Goal: Information Seeking & Learning: Learn about a topic

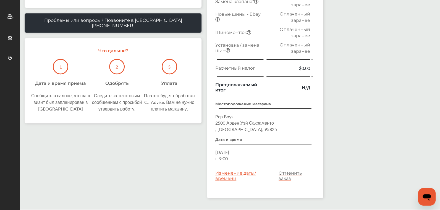
scroll to position [83, 0]
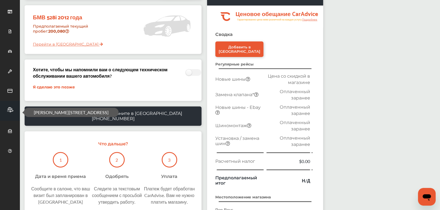
click at [11, 110] on icon at bounding box center [9, 110] width 7 height 7
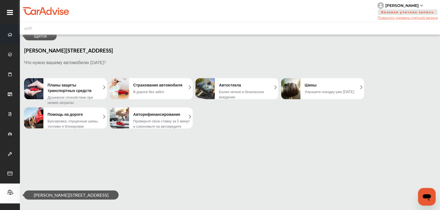
click at [10, 34] on icon at bounding box center [10, 35] width 4 height 4
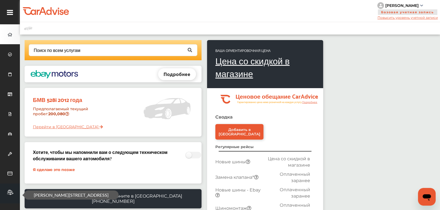
click at [8, 11] on icon at bounding box center [10, 12] width 6 height 7
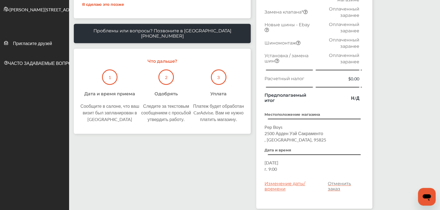
scroll to position [193, 0]
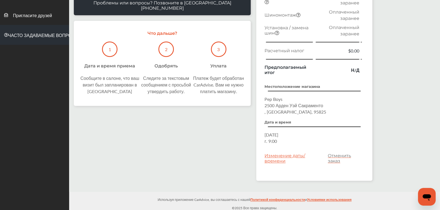
click at [38, 37] on font "ЧАСТО ЗАДАВАЕМЫЕ ВОПРОСЫ" at bounding box center [43, 35] width 71 height 6
click at [290, 155] on div "Изменение даты/времени" at bounding box center [295, 158] width 61 height 11
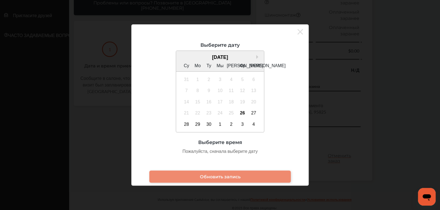
click at [299, 31] on icon at bounding box center [301, 31] width 6 height 9
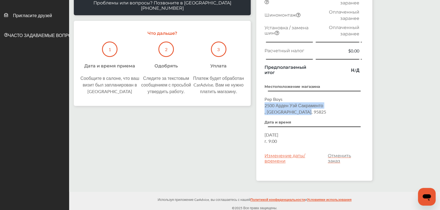
drag, startPoint x: 309, startPoint y: 111, endPoint x: 263, endPoint y: 104, distance: 46.4
click at [263, 104] on div "Сводка Добавить в [GEOGRAPHIC_DATA] Регулярные рейсы Новые шины Цена со скидкой…" at bounding box center [314, 51] width 116 height 260
